Goal: Understand process/instructions

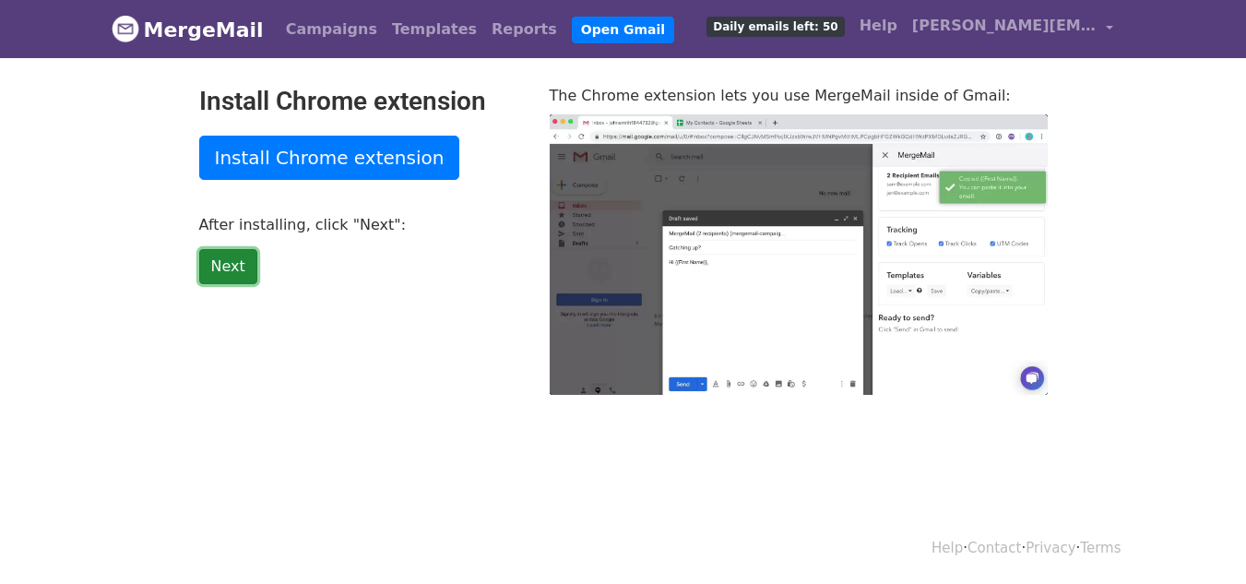
click at [229, 267] on link "Next" at bounding box center [228, 266] width 58 height 35
type input "60.65"
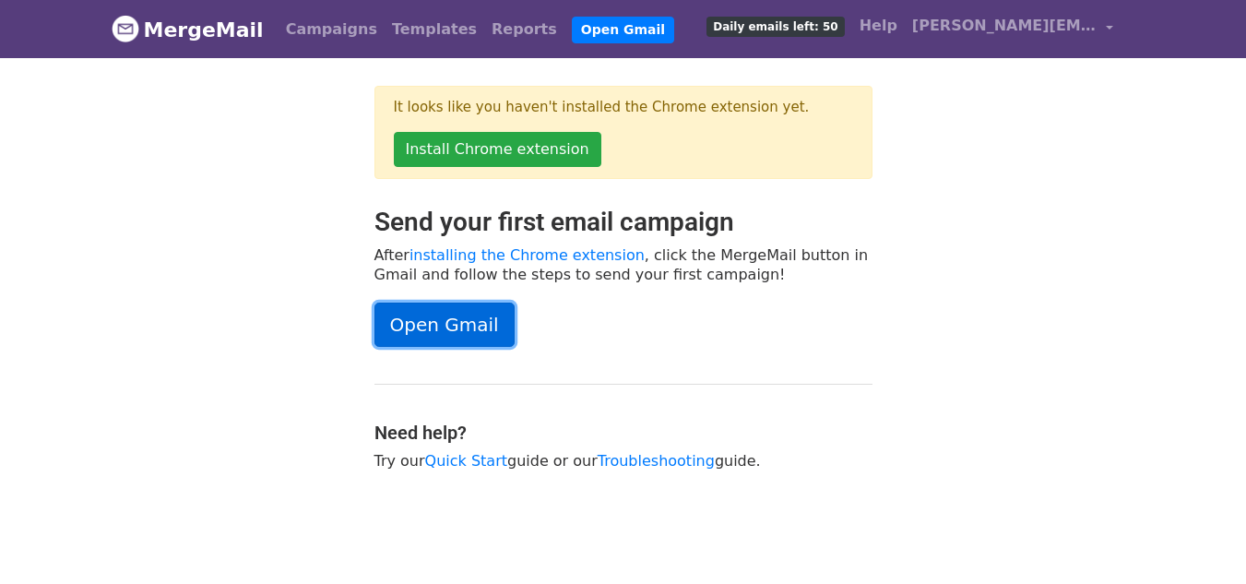
click at [443, 324] on link "Open Gmail" at bounding box center [444, 325] width 140 height 44
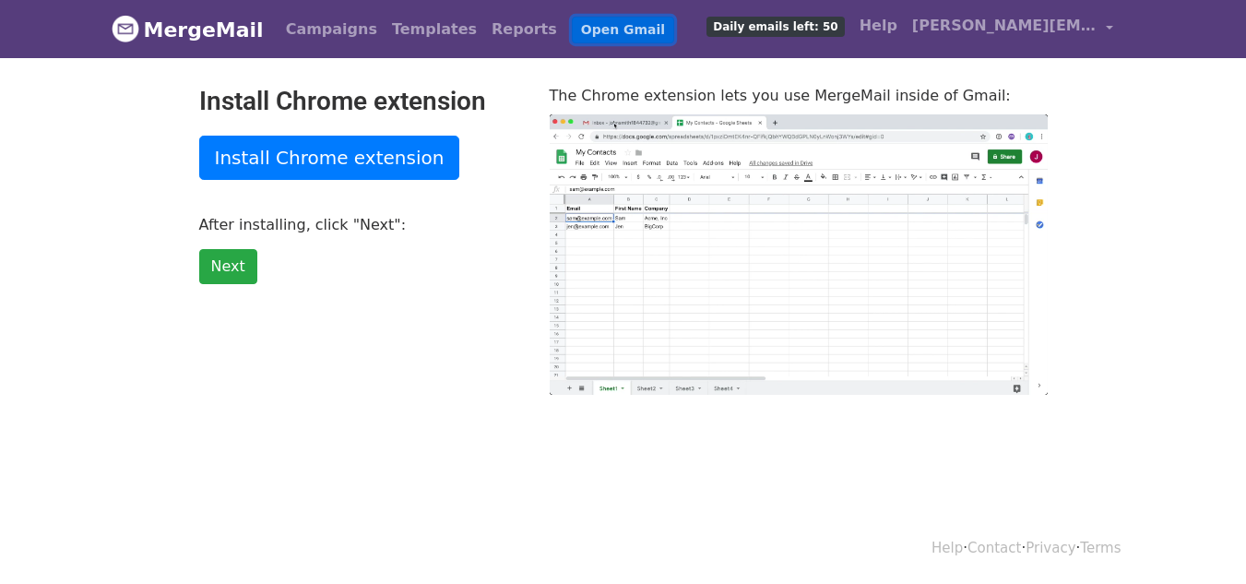
click at [572, 25] on link "Open Gmail" at bounding box center [623, 30] width 102 height 27
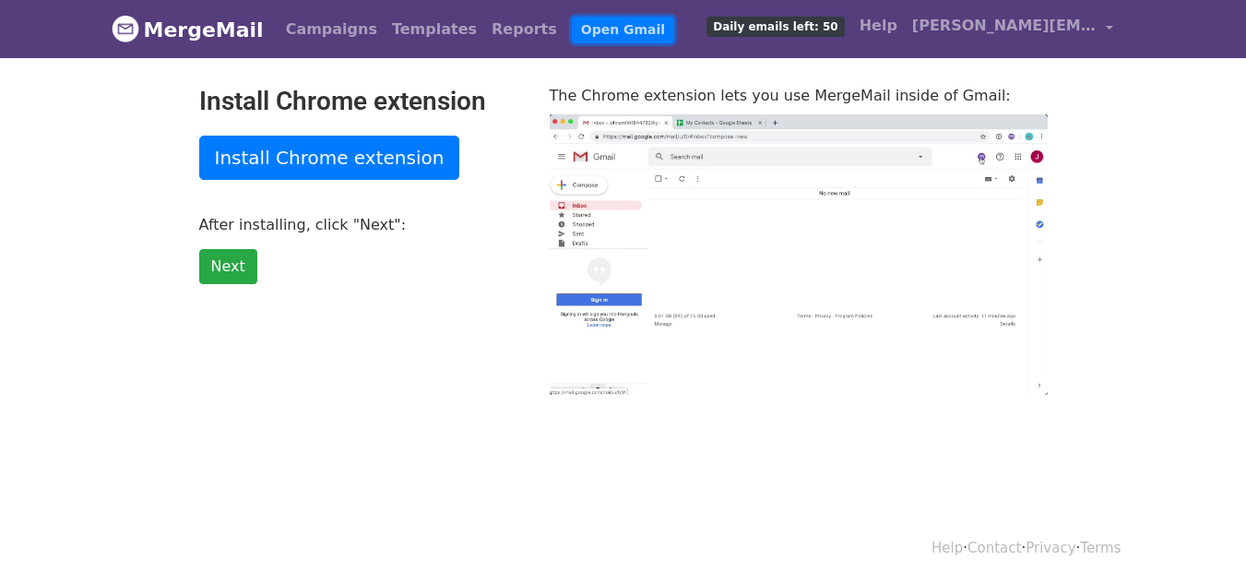
scroll to position [3, 0]
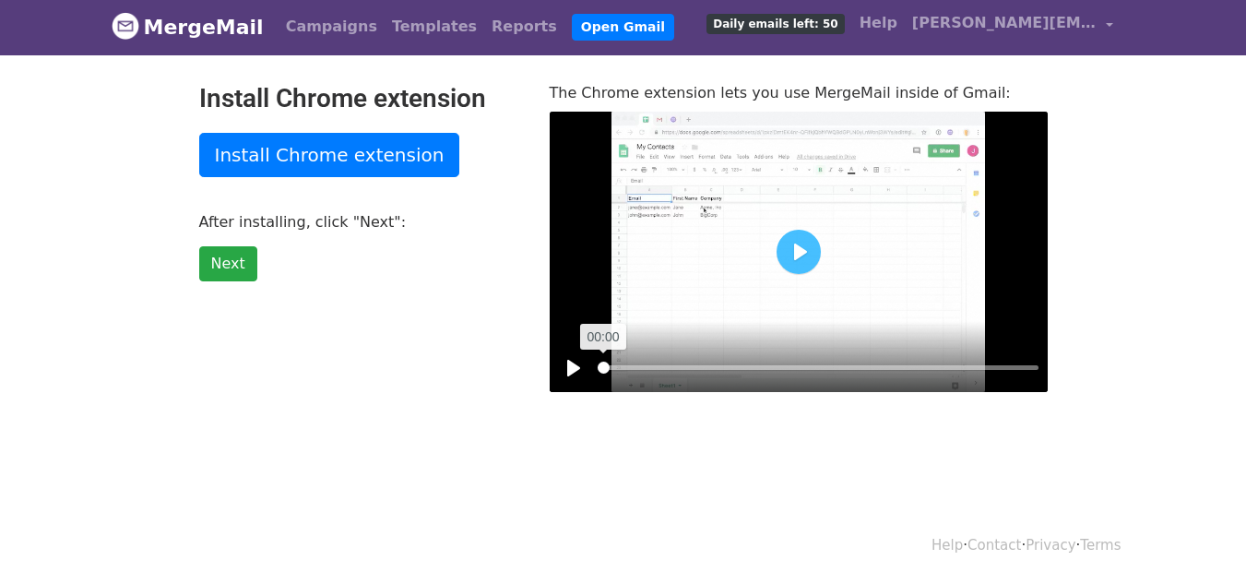
drag, startPoint x: 758, startPoint y: 365, endPoint x: 587, endPoint y: 374, distance: 171.8
click at [598, 374] on input "Seek" at bounding box center [818, 368] width 441 height 18
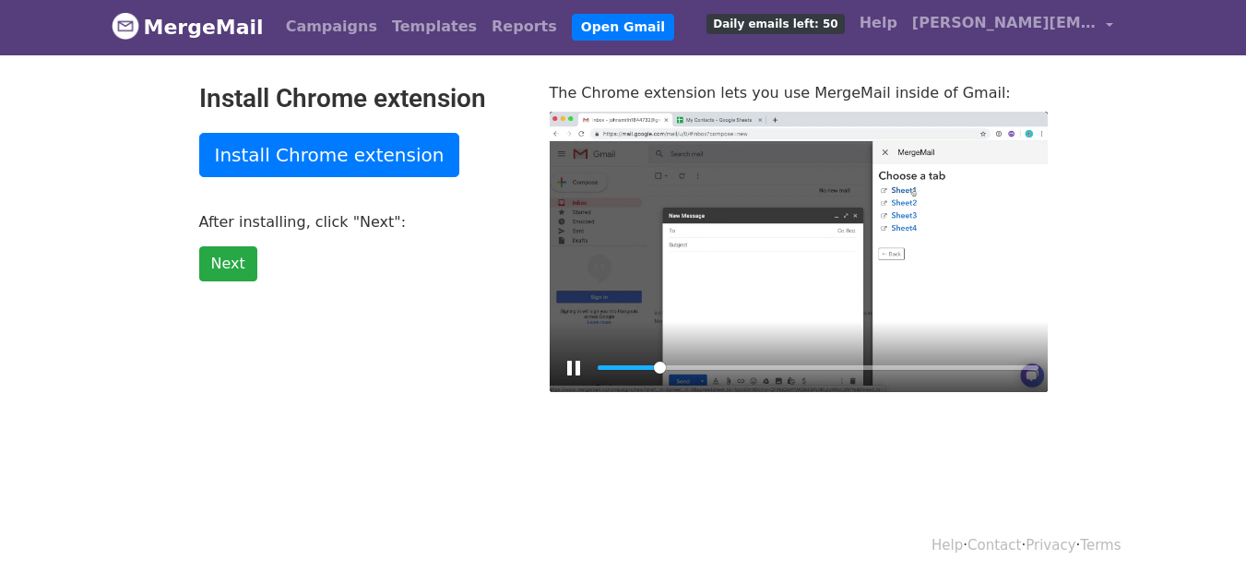
click at [819, 120] on div at bounding box center [799, 252] width 498 height 280
type input "13.41"
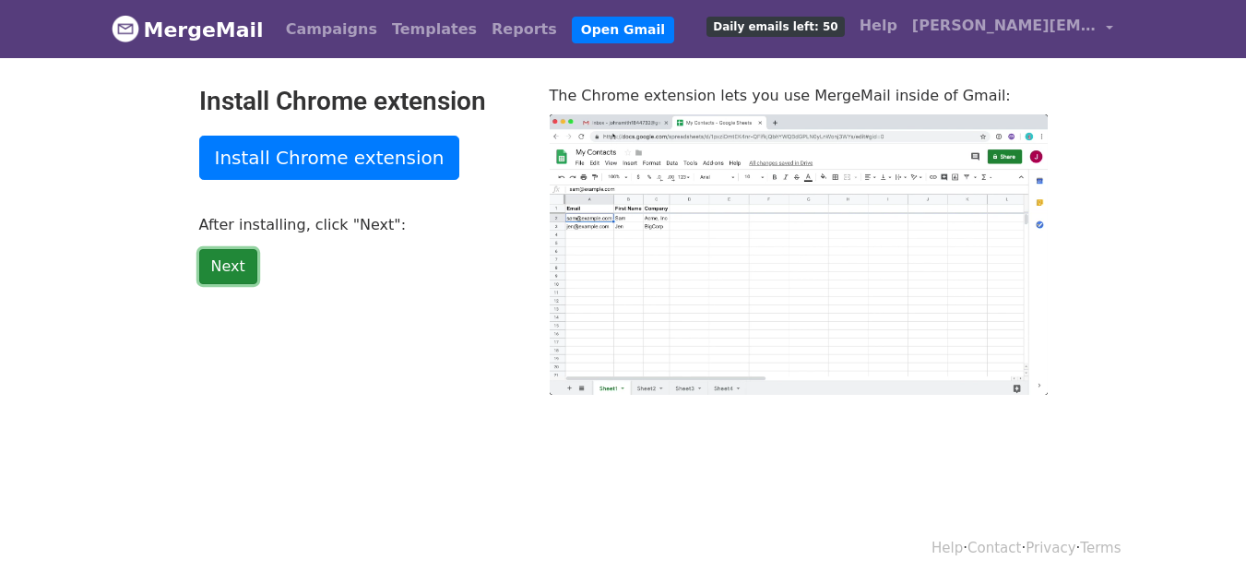
click at [223, 271] on link "Next" at bounding box center [228, 266] width 58 height 35
type input "14.9"
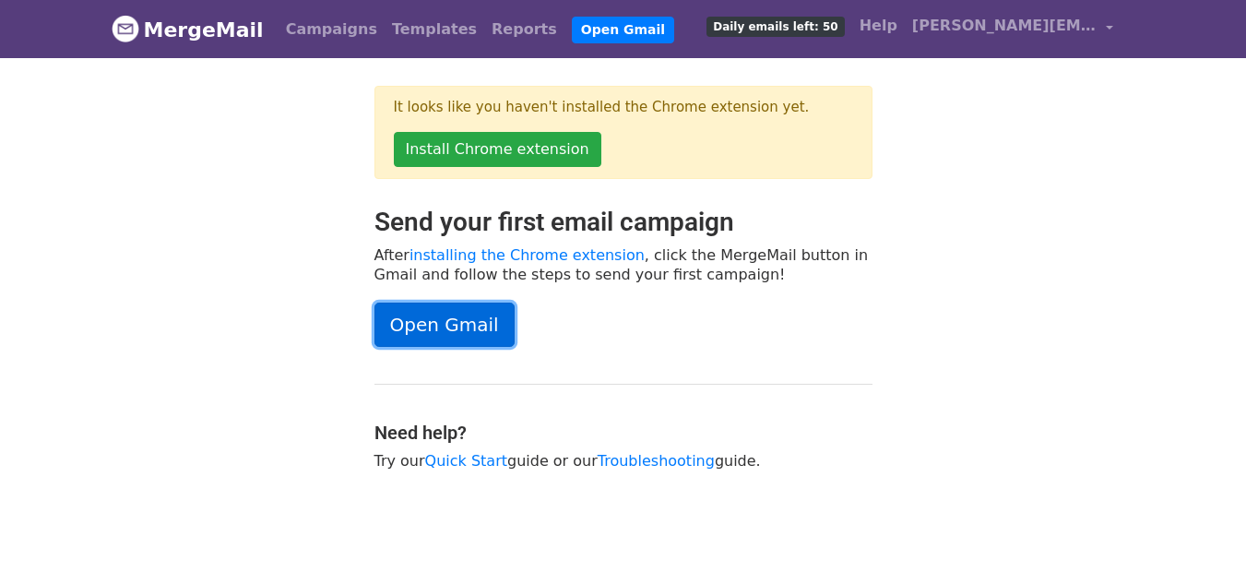
click at [453, 332] on link "Open Gmail" at bounding box center [444, 325] width 140 height 44
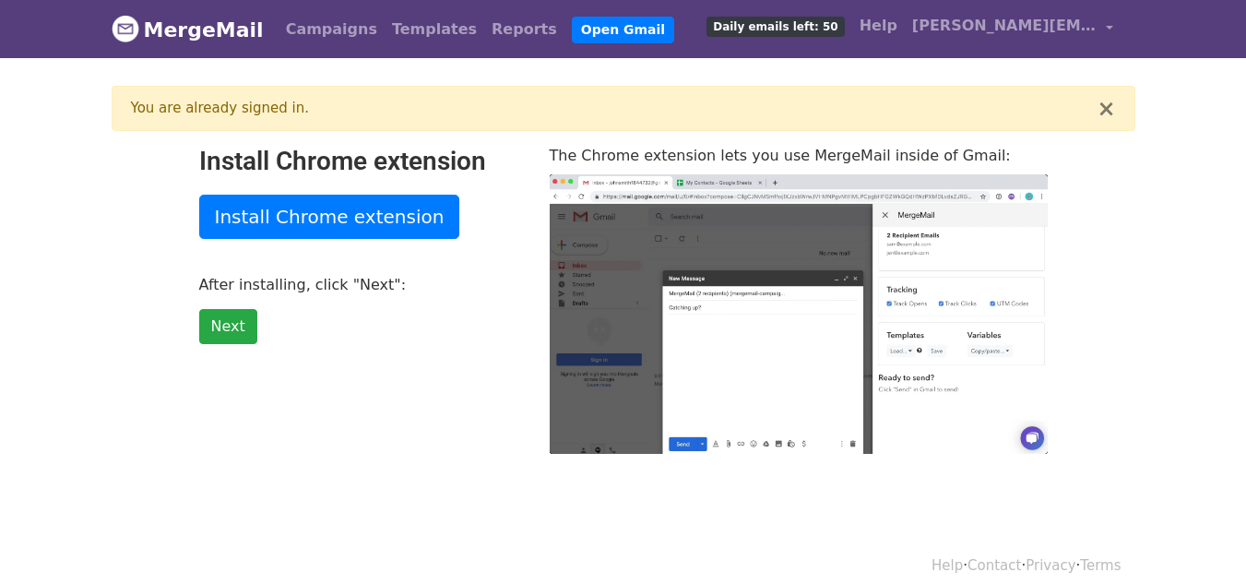
type input "24.6"
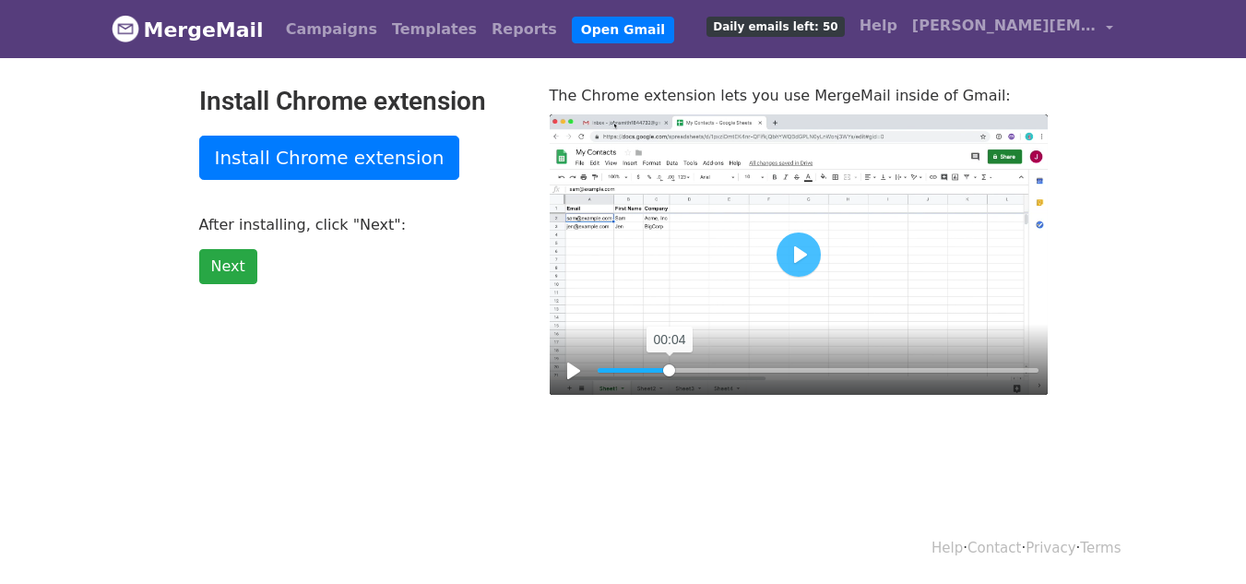
click at [670, 367] on input "Seek" at bounding box center [818, 371] width 441 height 18
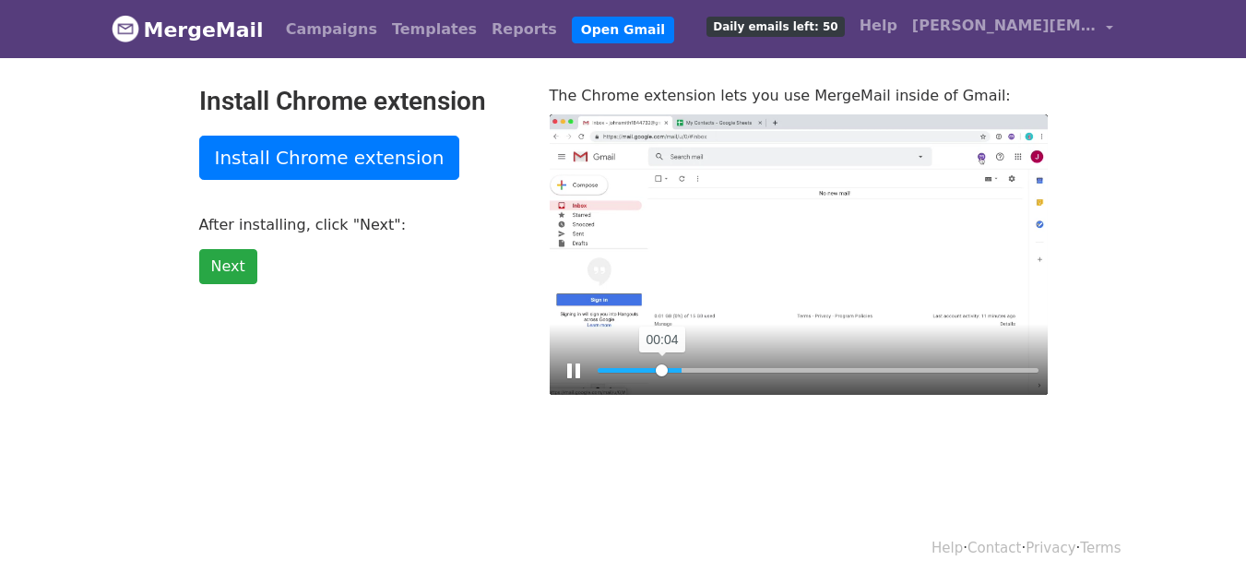
click at [662, 367] on input "Seek" at bounding box center [818, 371] width 441 height 18
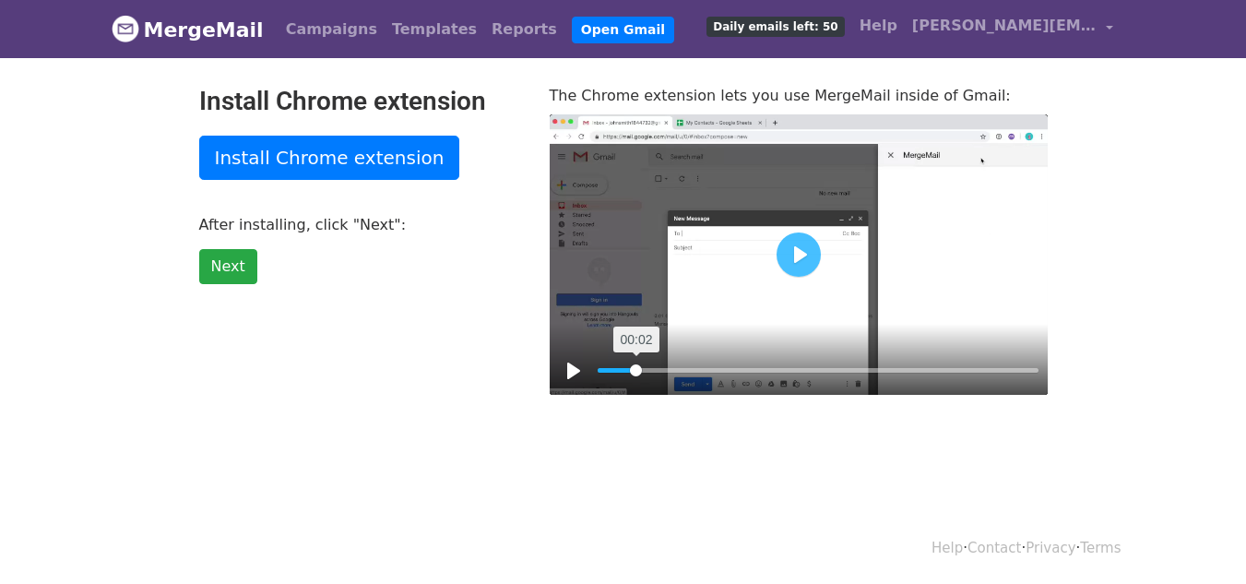
click at [636, 367] on input "Seek" at bounding box center [818, 371] width 441 height 18
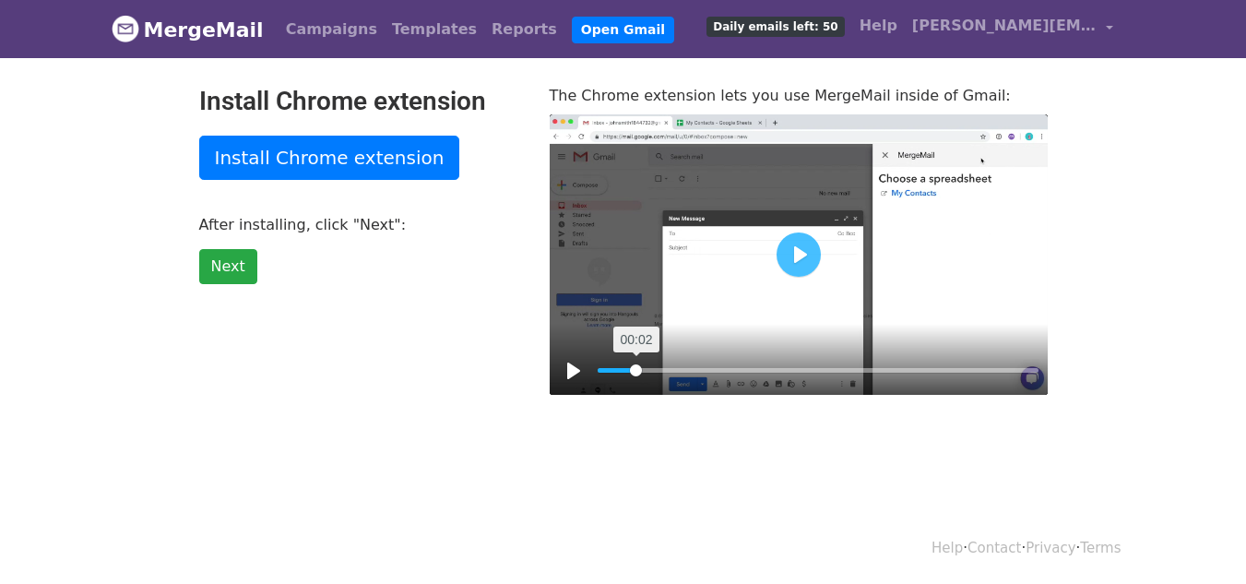
click at [636, 367] on input "Seek" at bounding box center [818, 371] width 441 height 18
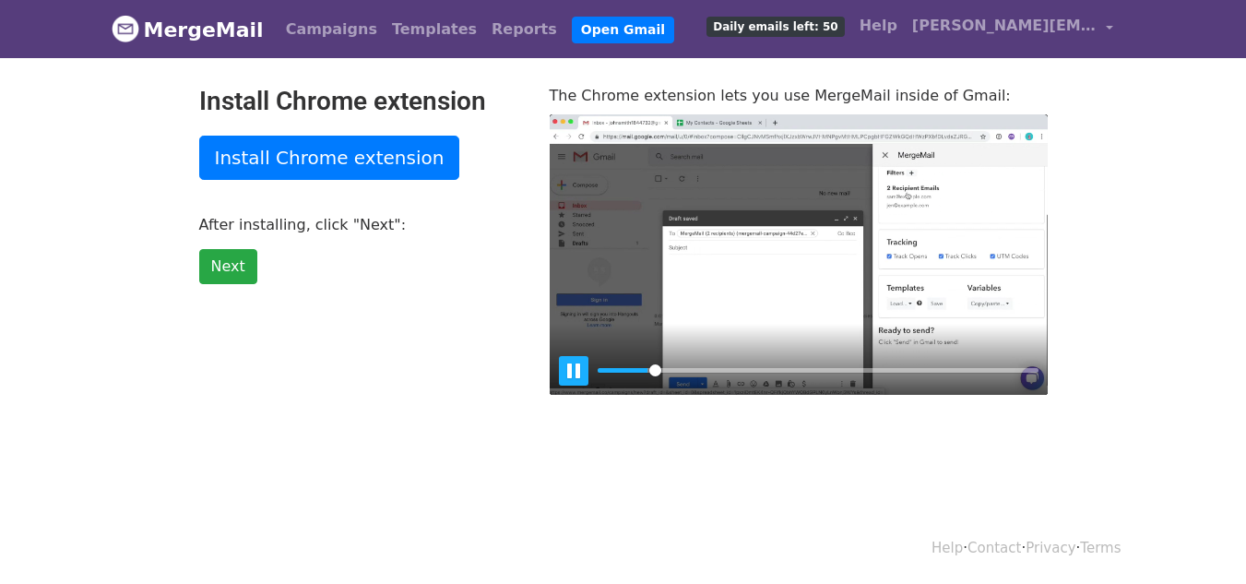
click at [577, 362] on button "Pause Play" at bounding box center [574, 371] width 30 height 30
type input "12.38"
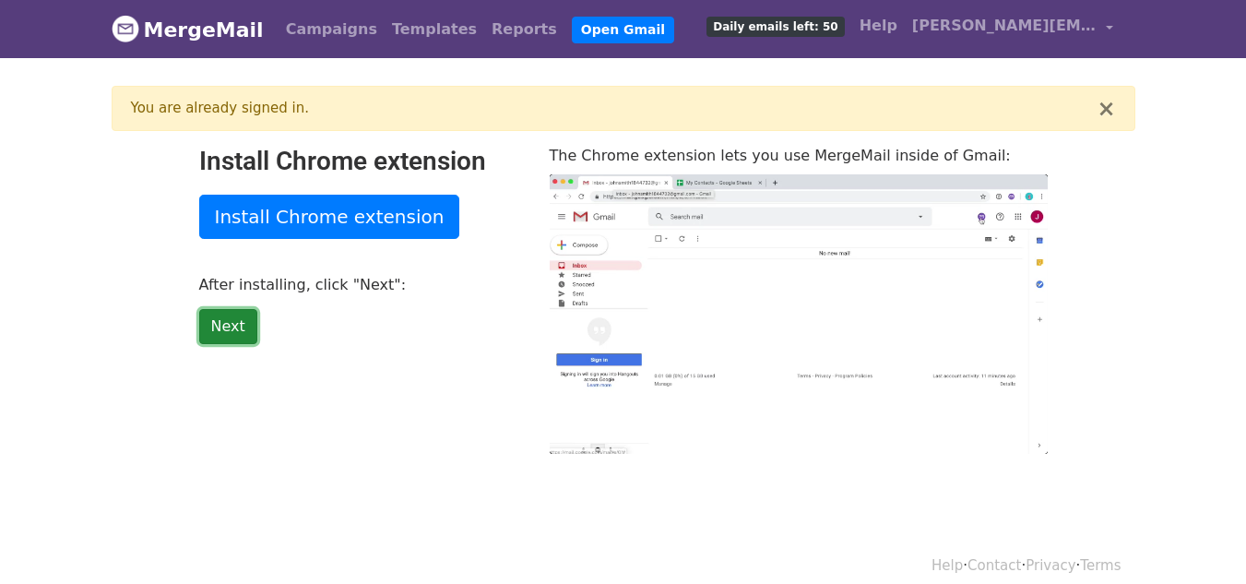
click at [220, 329] on link "Next" at bounding box center [228, 326] width 58 height 35
type input "68.66"
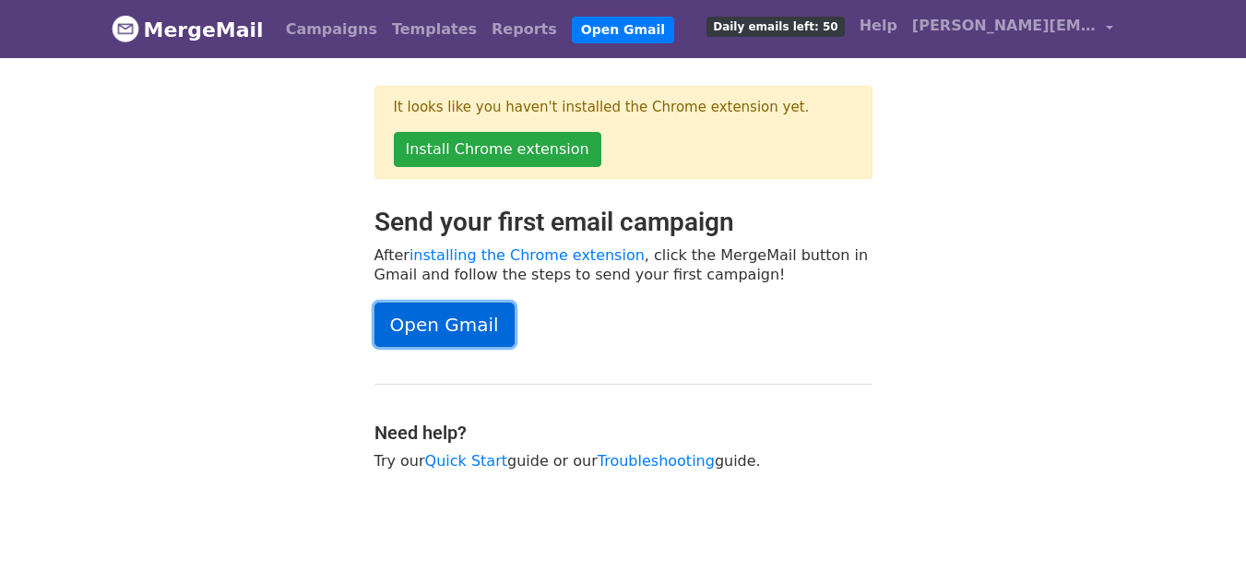
click at [425, 333] on link "Open Gmail" at bounding box center [444, 325] width 140 height 44
click at [459, 329] on link "Open Gmail" at bounding box center [444, 325] width 140 height 44
